Goal: Information Seeking & Learning: Learn about a topic

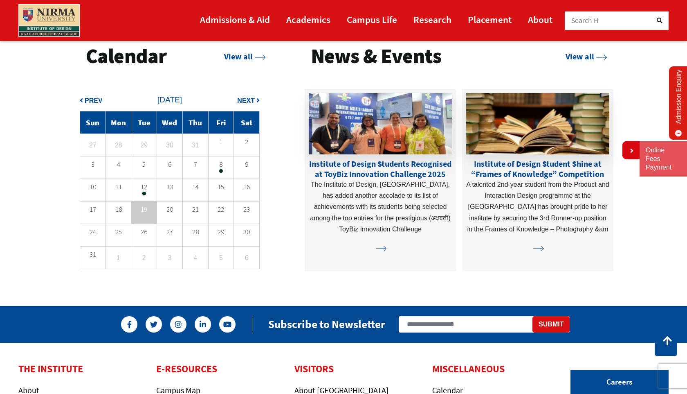
scroll to position [2008, 0]
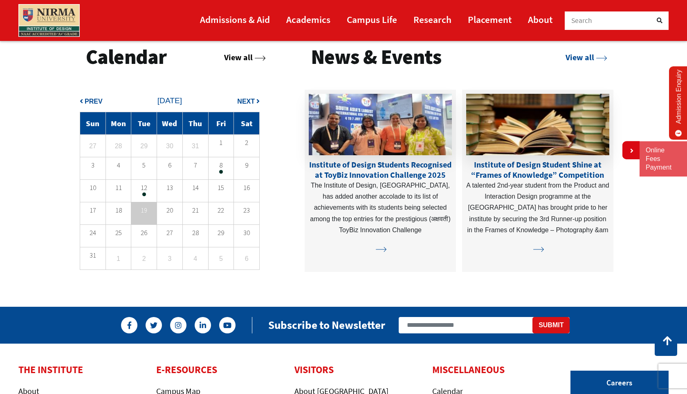
click at [248, 59] on link "View all" at bounding box center [245, 57] width 42 height 10
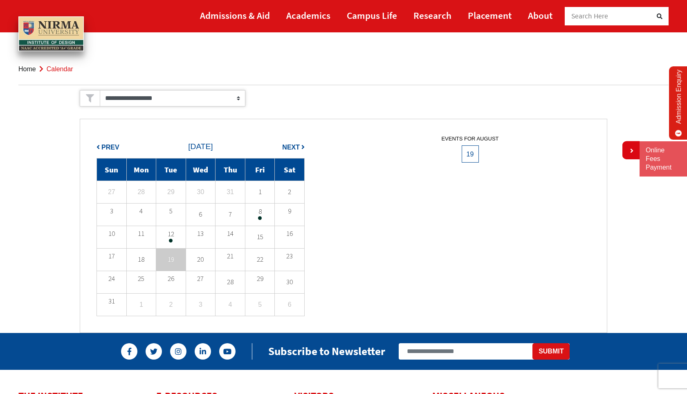
click at [293, 145] on span "Next" at bounding box center [291, 147] width 18 height 7
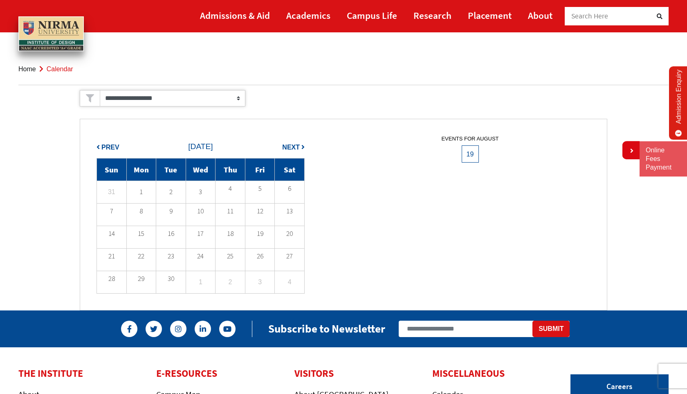
click at [293, 145] on span "Next" at bounding box center [291, 147] width 18 height 7
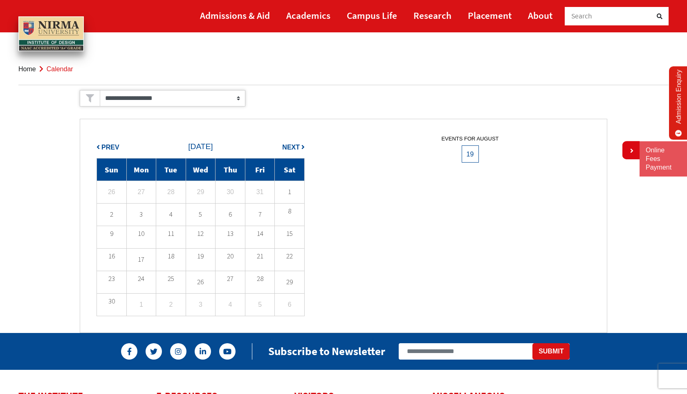
click at [498, 214] on div "events for August 19 Sorry No Calendar Available !" at bounding box center [470, 225] width 253 height 180
click at [260, 221] on td "7" at bounding box center [260, 214] width 30 height 23
click at [210, 221] on td "5" at bounding box center [201, 214] width 30 height 23
click at [240, 261] on td "20" at bounding box center [231, 259] width 30 height 23
click at [259, 245] on td "14" at bounding box center [260, 236] width 30 height 23
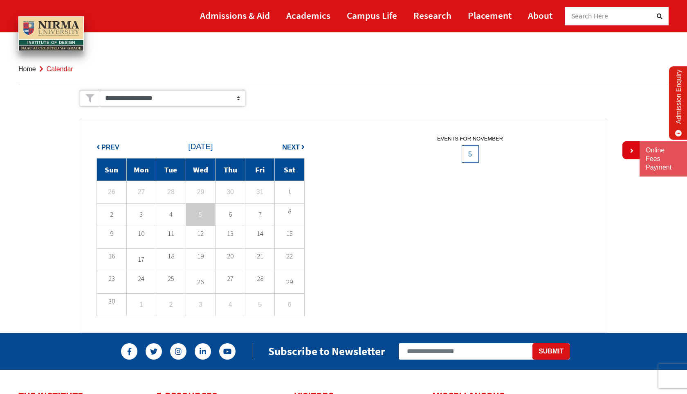
click at [30, 64] on li "Home" at bounding box center [27, 68] width 18 height 11
click at [30, 68] on link "Home" at bounding box center [27, 68] width 18 height 7
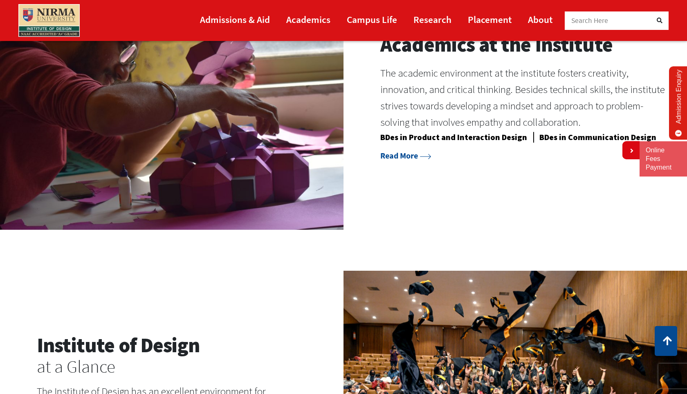
scroll to position [761, 0]
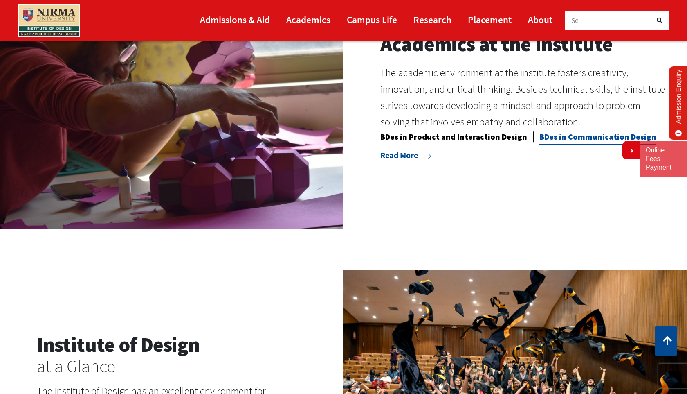
click at [569, 137] on link "BDes in Communication Design" at bounding box center [598, 138] width 117 height 14
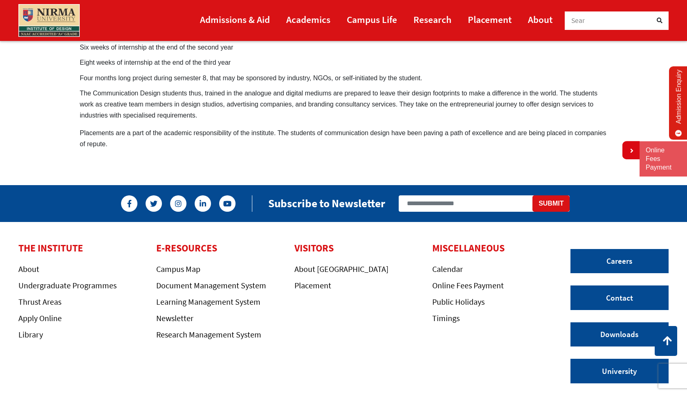
scroll to position [671, 0]
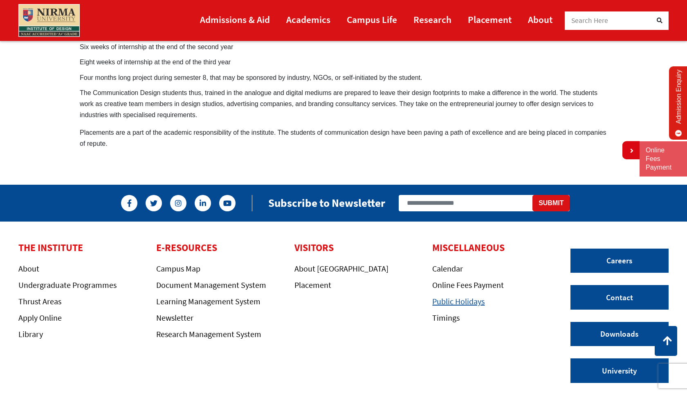
click at [450, 296] on link "Public Holidays" at bounding box center [458, 301] width 52 height 10
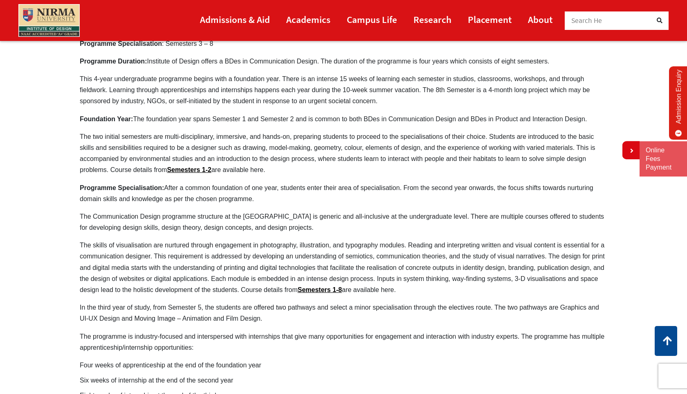
scroll to position [333, 0]
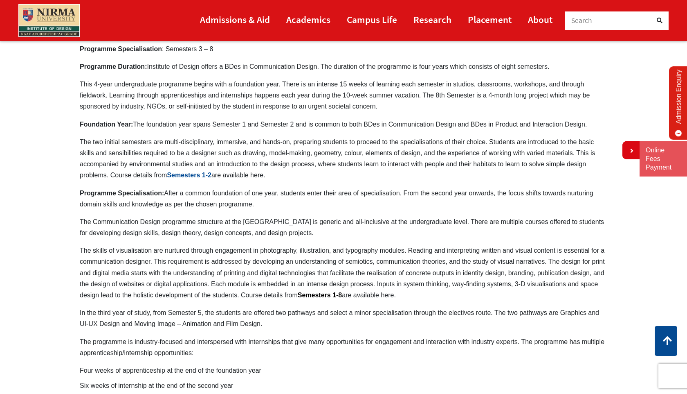
click at [209, 171] on link "Semesters 1-2" at bounding box center [189, 174] width 45 height 7
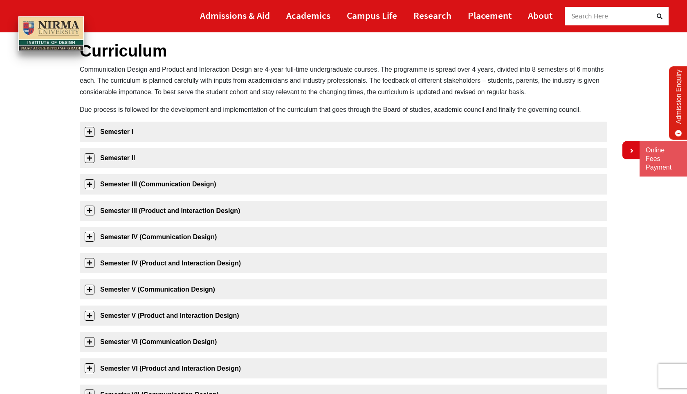
scroll to position [56, 0]
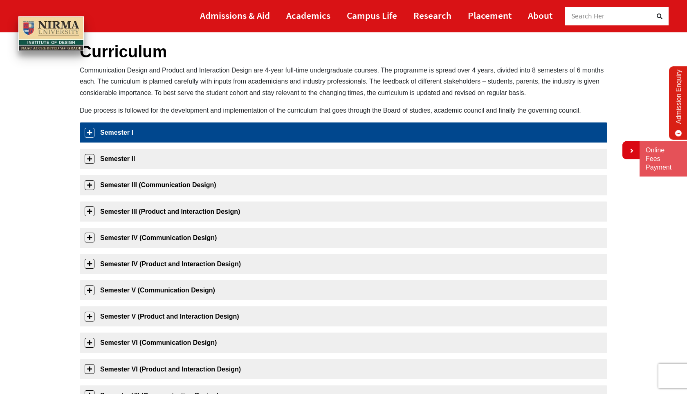
click at [153, 137] on link "Semester I" at bounding box center [344, 132] width 528 height 20
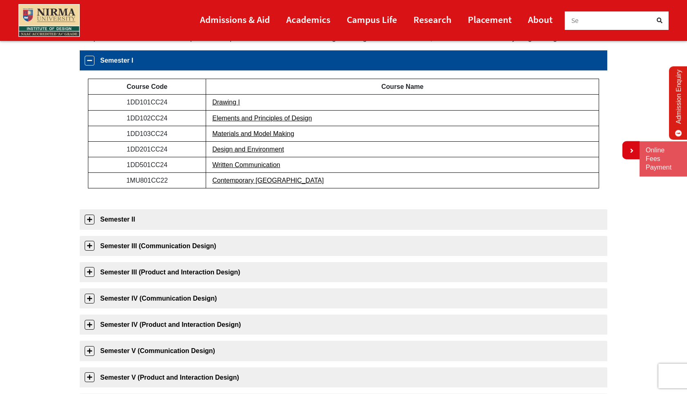
scroll to position [129, 0]
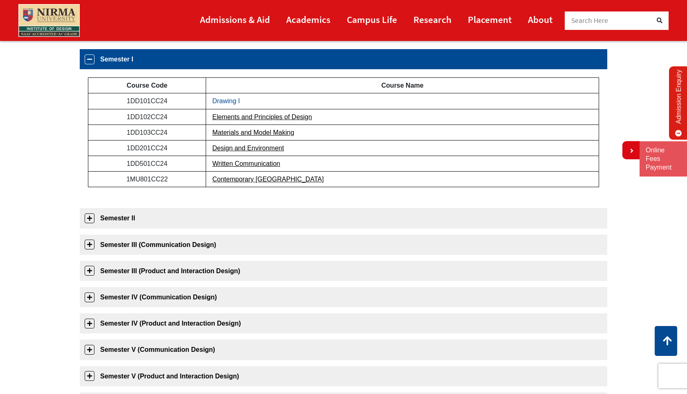
click at [224, 100] on link "Drawing I" at bounding box center [226, 100] width 28 height 7
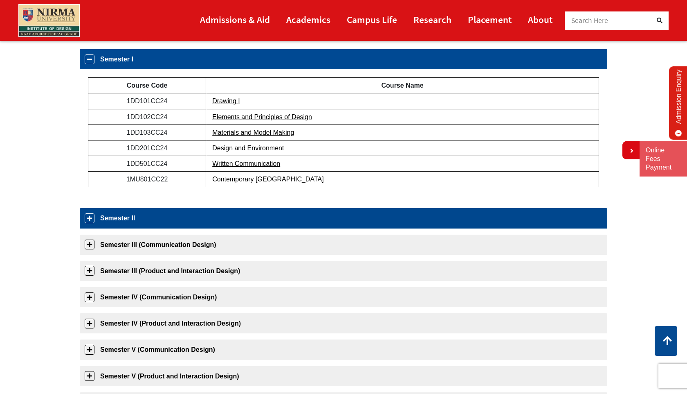
click at [189, 225] on link "Semester II" at bounding box center [344, 218] width 528 height 20
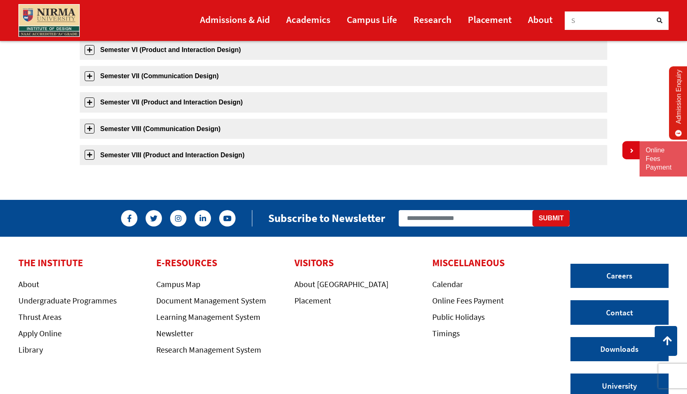
scroll to position [505, 0]
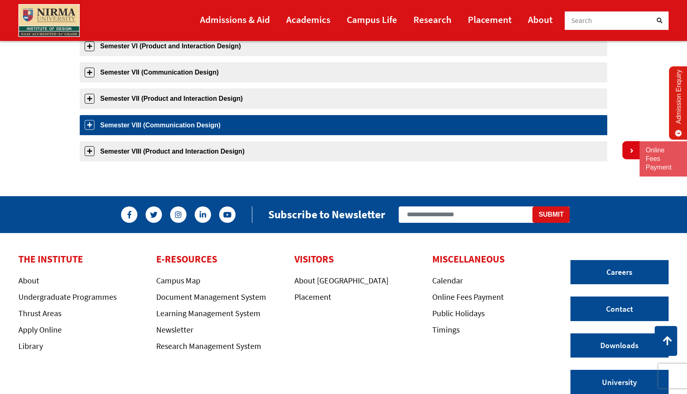
click at [174, 122] on link "Semester VIII (Communication Design)" at bounding box center [344, 125] width 528 height 20
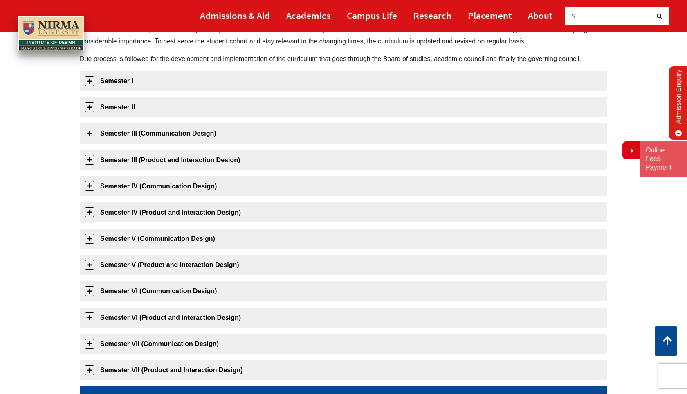
scroll to position [0, 0]
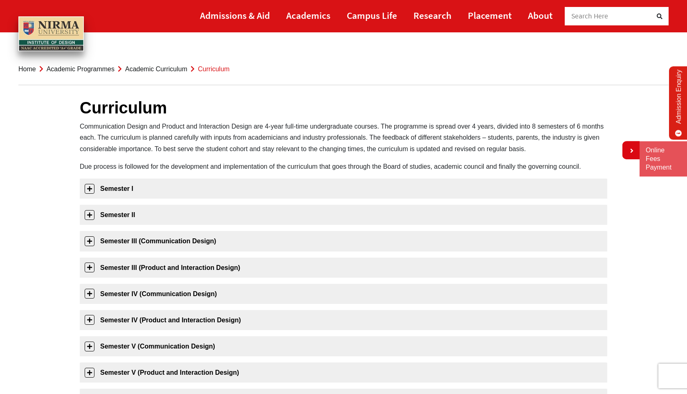
click at [83, 72] on link "Academic Programmes" at bounding box center [81, 68] width 68 height 7
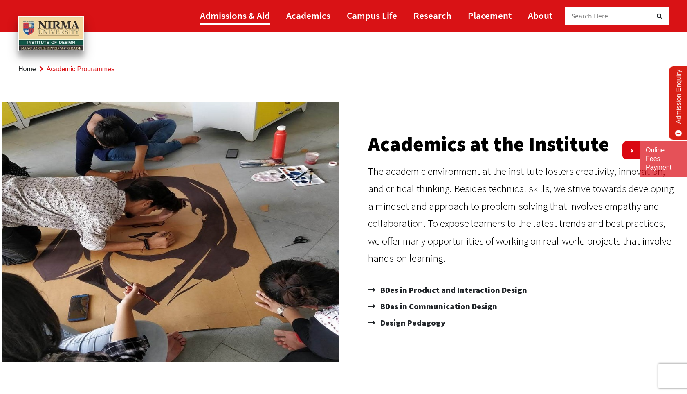
click at [222, 16] on link "Admissions & Aid" at bounding box center [235, 15] width 70 height 18
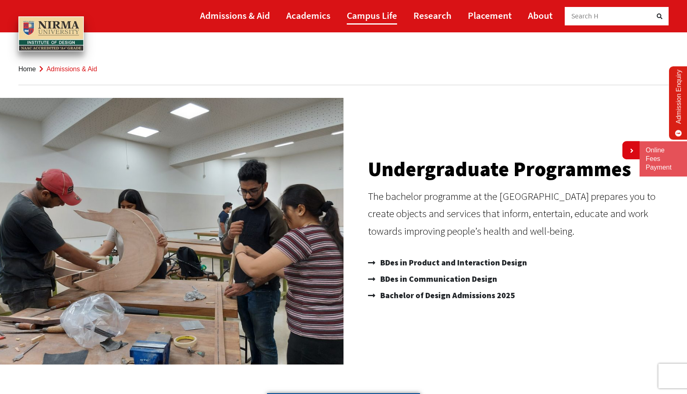
click at [377, 16] on link "Campus Life" at bounding box center [372, 15] width 50 height 18
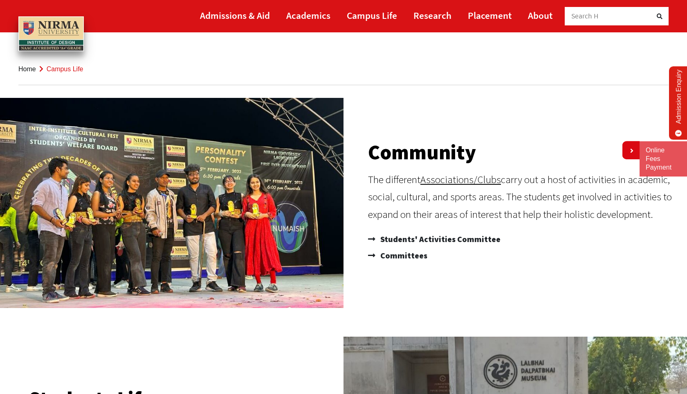
click at [69, 27] on img at bounding box center [50, 33] width 65 height 35
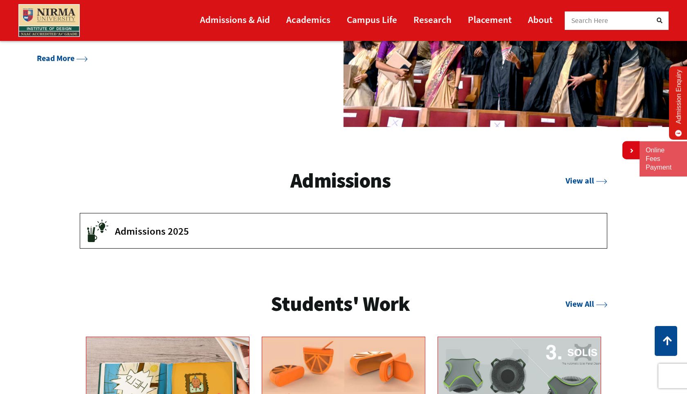
scroll to position [1207, 0]
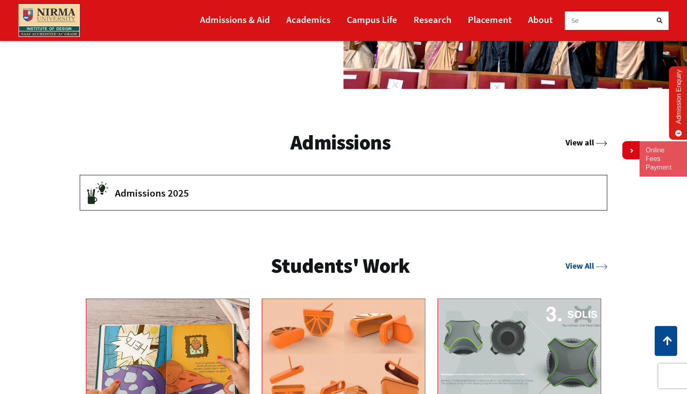
click at [595, 143] on link "View all" at bounding box center [587, 142] width 42 height 10
click at [547, 201] on button "Admissions 2025" at bounding box center [343, 192] width 527 height 35
